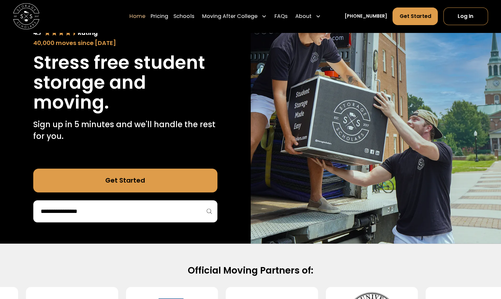
scroll to position [103, 0]
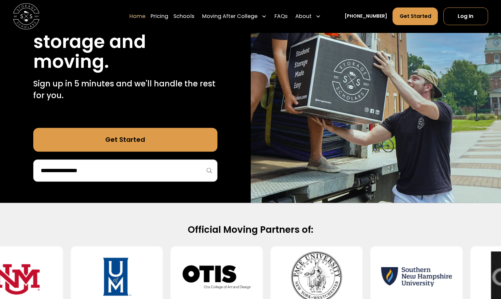
click at [106, 165] on input "search" at bounding box center [125, 170] width 170 height 11
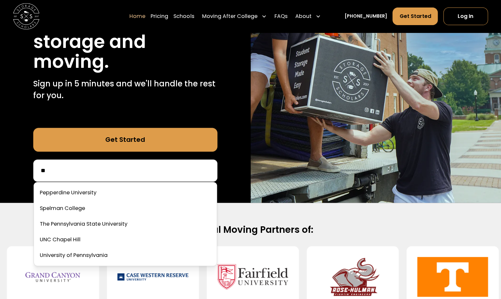
type input "*"
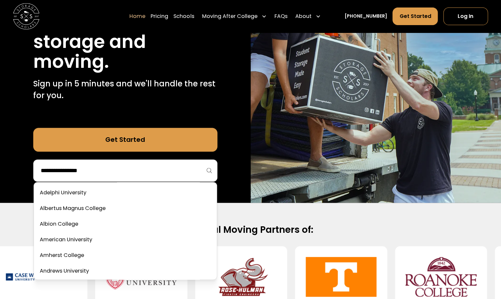
type input "*"
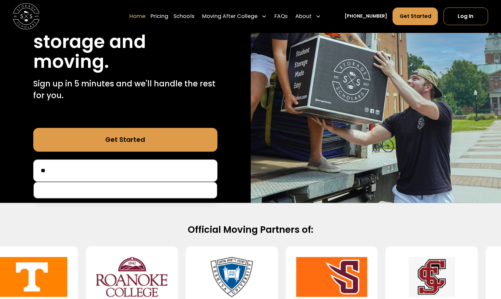
type input "*"
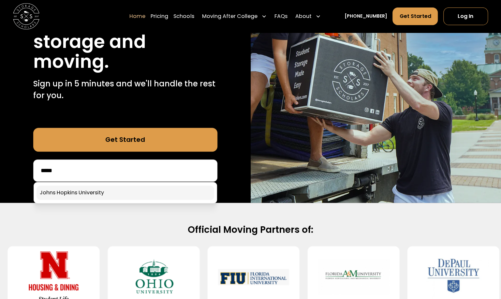
click at [105, 186] on link at bounding box center [125, 192] width 178 height 14
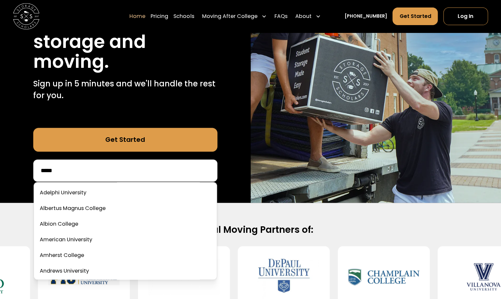
click at [108, 169] on input "*****" at bounding box center [125, 170] width 170 height 11
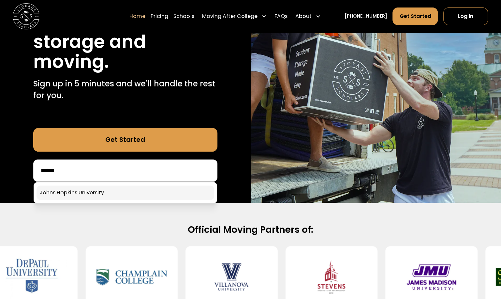
type input "*****"
click at [96, 196] on link at bounding box center [125, 192] width 178 height 14
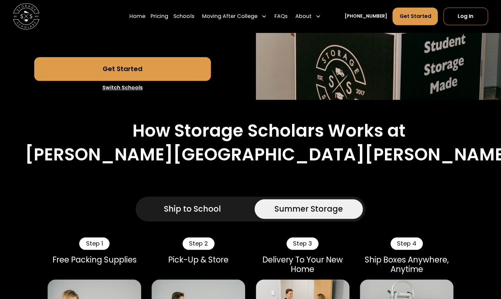
scroll to position [119, 0]
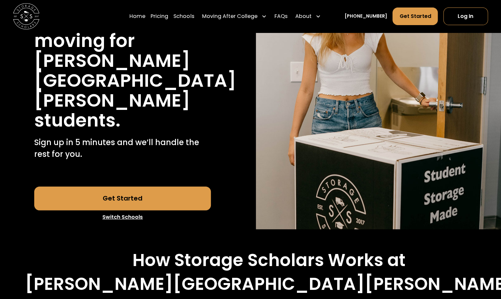
click at [158, 186] on link "Get Started" at bounding box center [122, 198] width 177 height 24
